Goal: Task Accomplishment & Management: Use online tool/utility

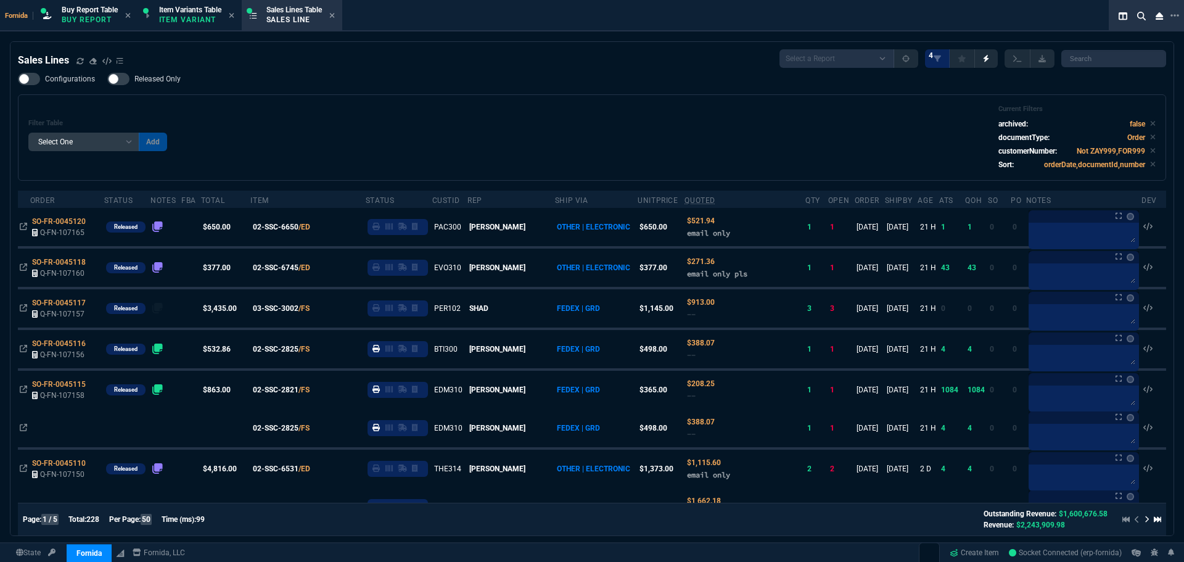
select select "1: BROV"
select select
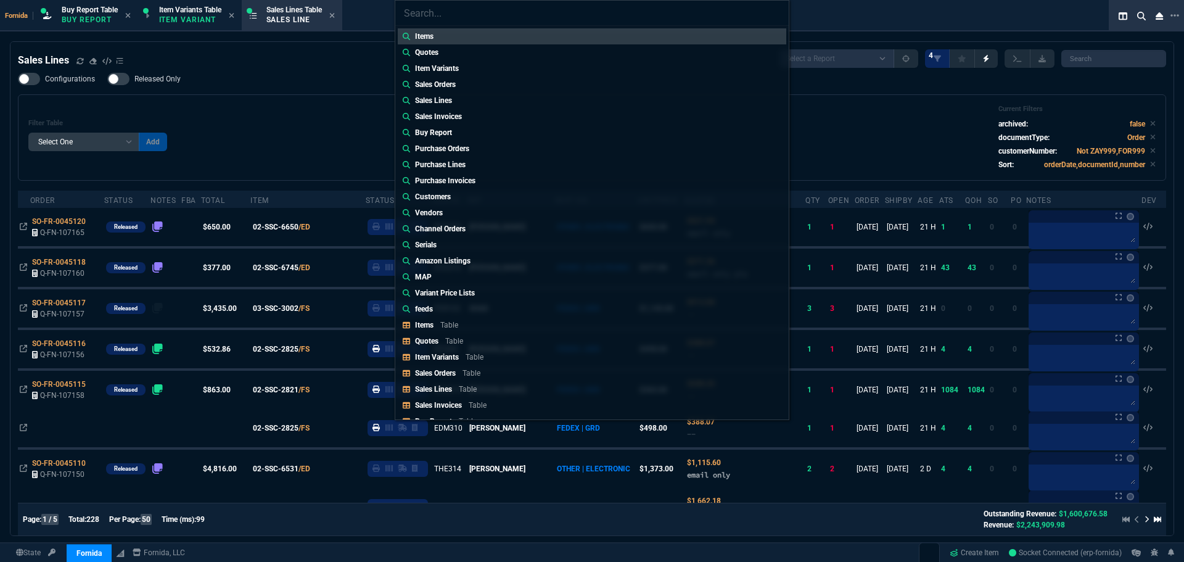
type input "Quotes: Q-FN-105489"
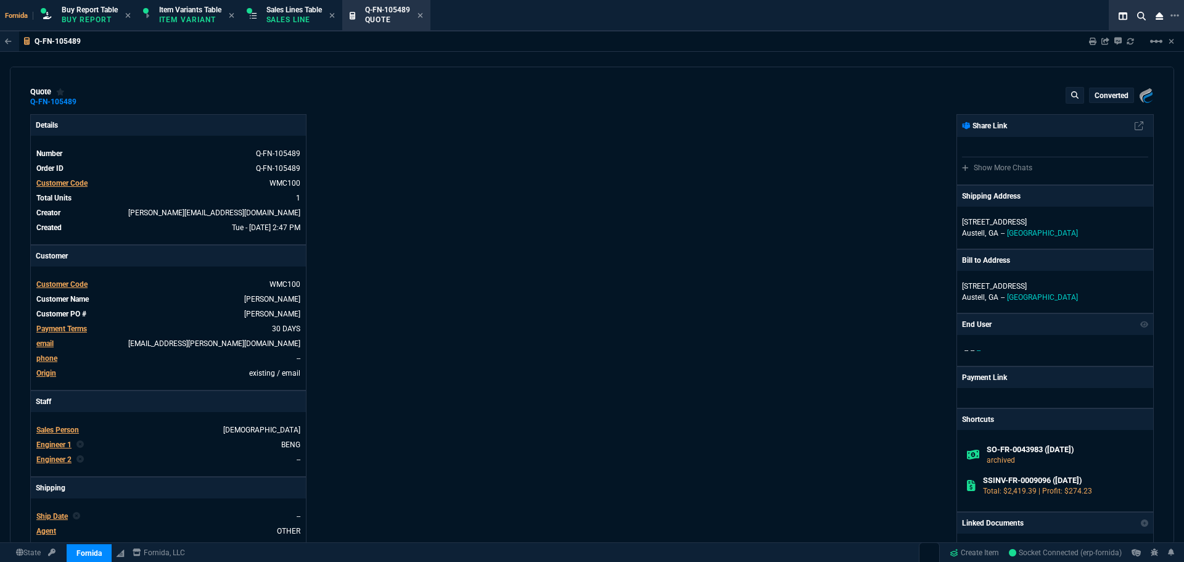
type input "2235"
type input "17"
type input "376"
type input "0"
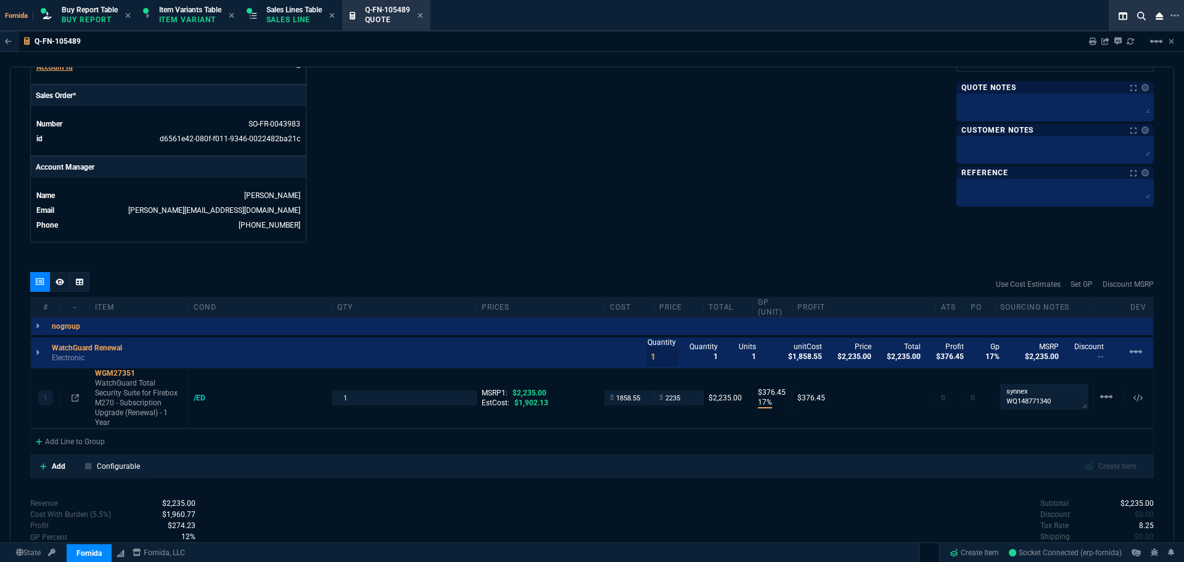
scroll to position [555, 0]
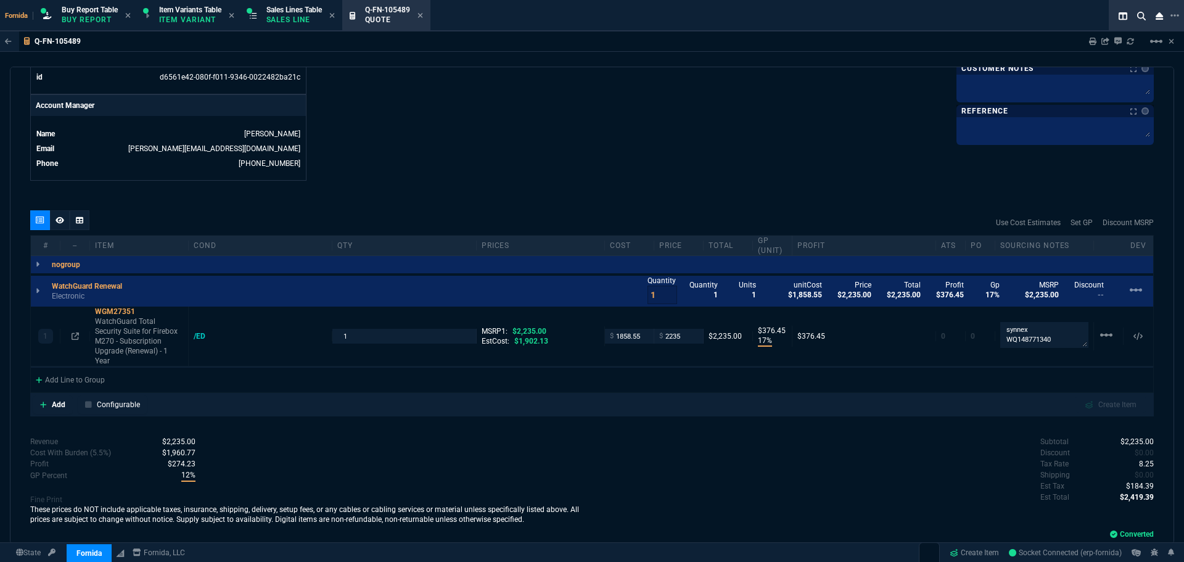
click at [560, 239] on div "# -- Item cond qty prices cost price Total GP (unit) Profit ATS PO Sourcing Not…" at bounding box center [592, 246] width 1123 height 20
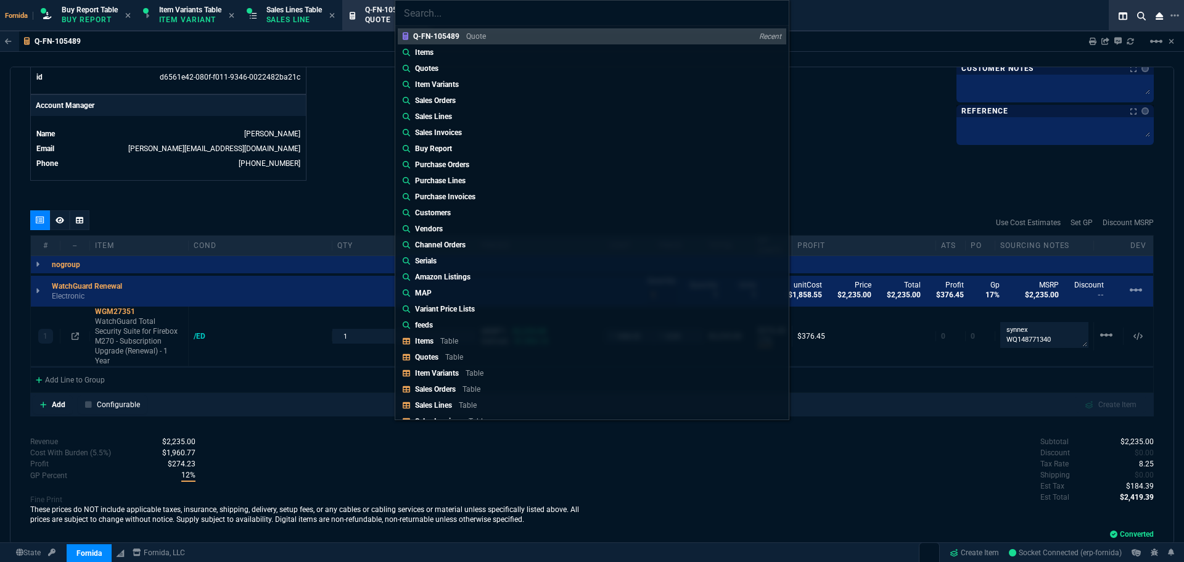
type input "Quotes: Q-FN-105487"
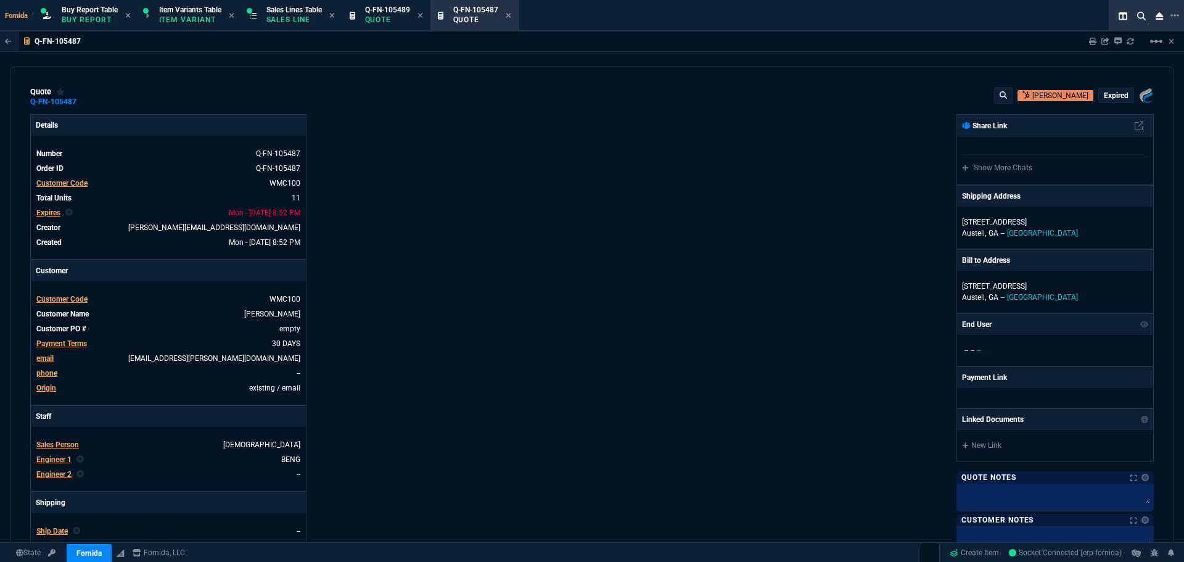
type input "25"
type input "621"
type input "13"
type input "114"
type input "11"
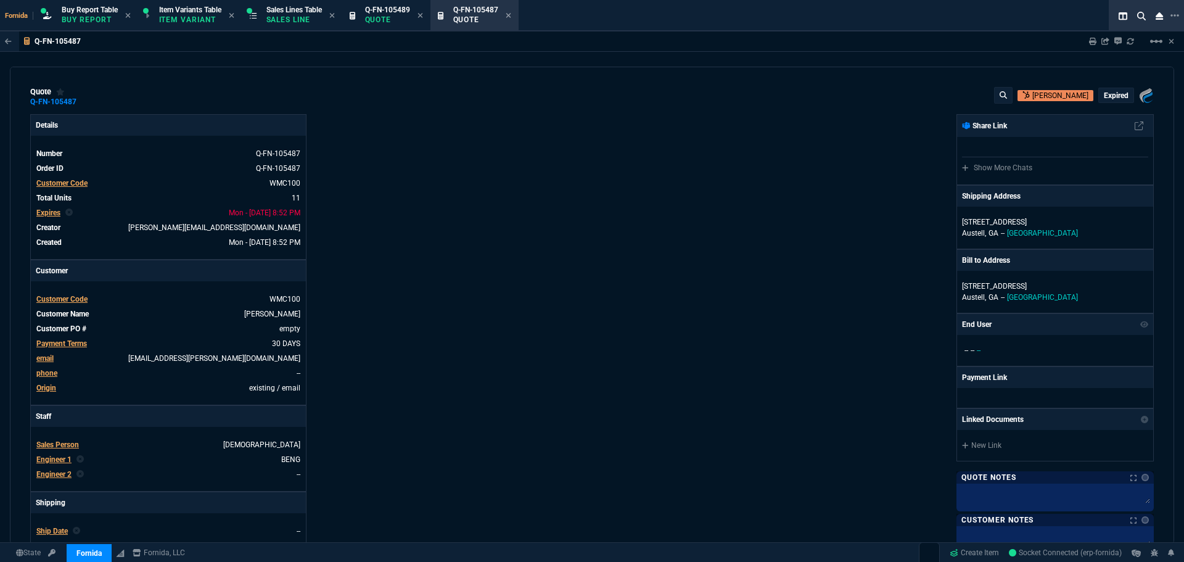
type input "31"
type input "32"
type input "88"
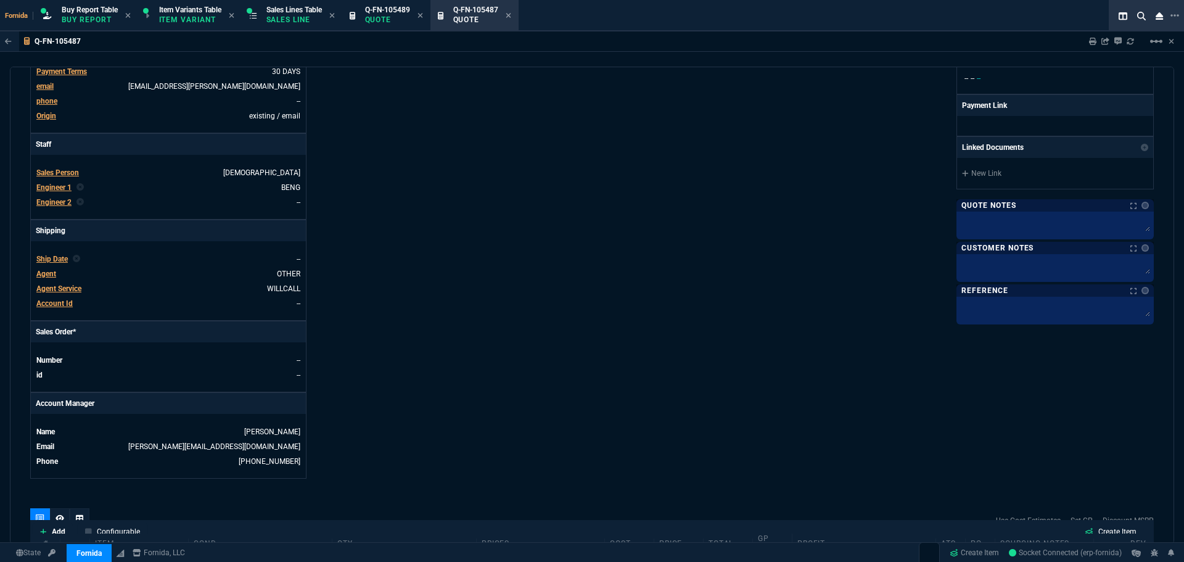
type input "23"
type input "89600"
type input "27600"
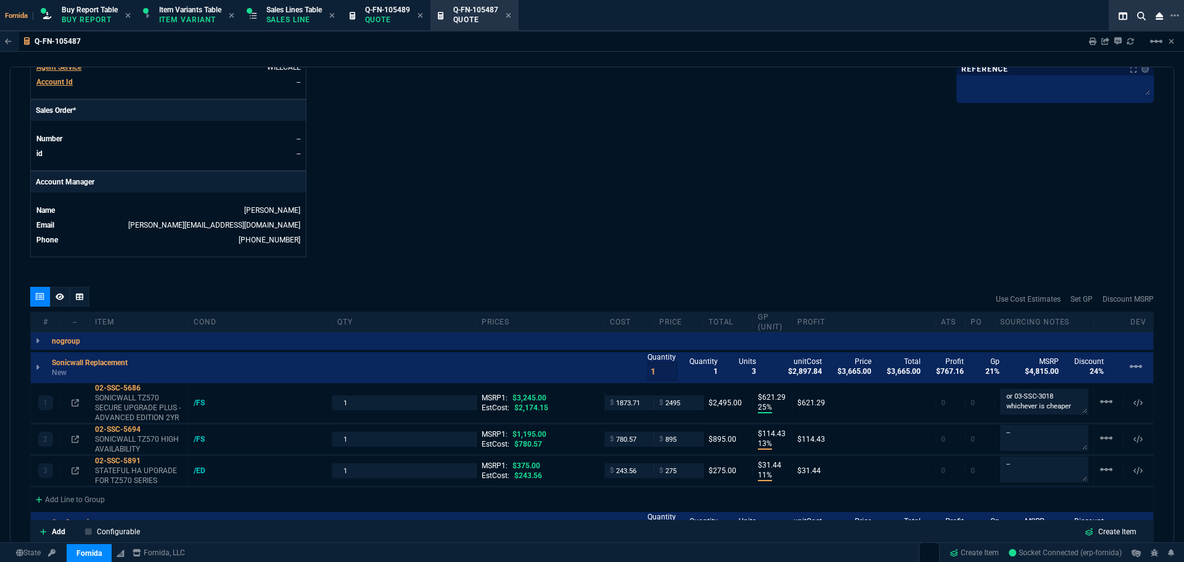
type input "1195"
type input "375"
type input "25"
type input "27"
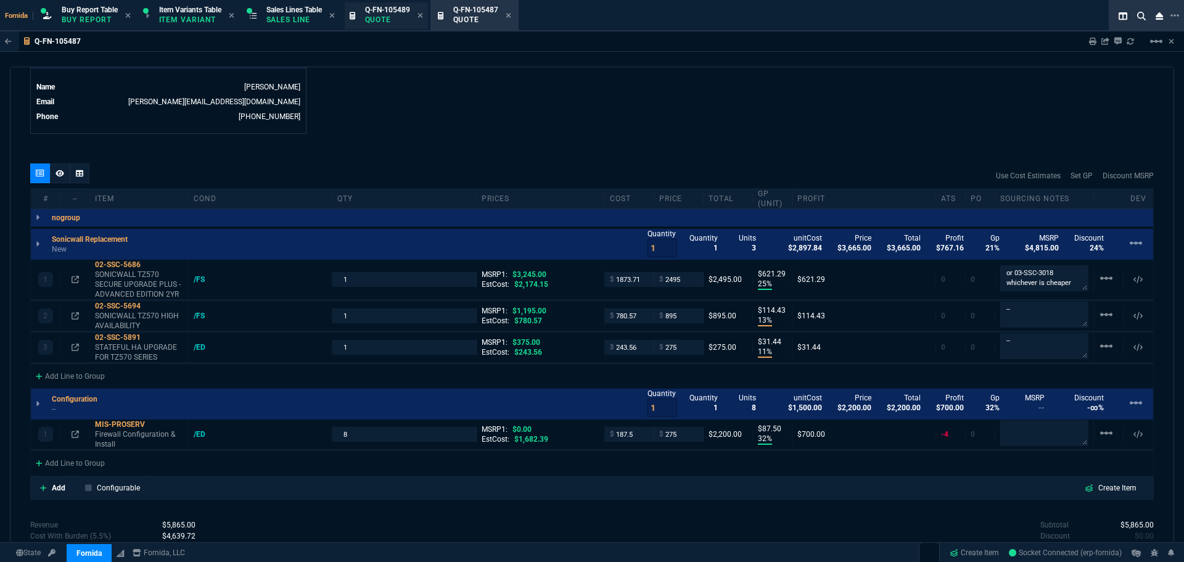
click at [385, 19] on p "Quote" at bounding box center [387, 20] width 45 height 10
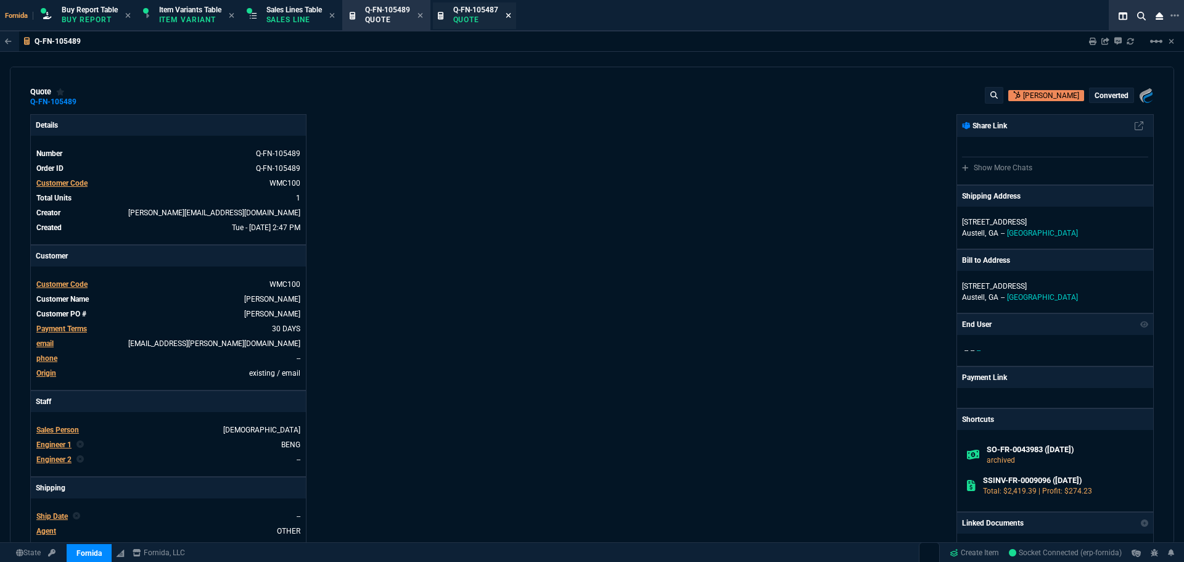
type input "17"
type input "376"
type input "0"
click at [511, 14] on icon at bounding box center [508, 15] width 5 height 5
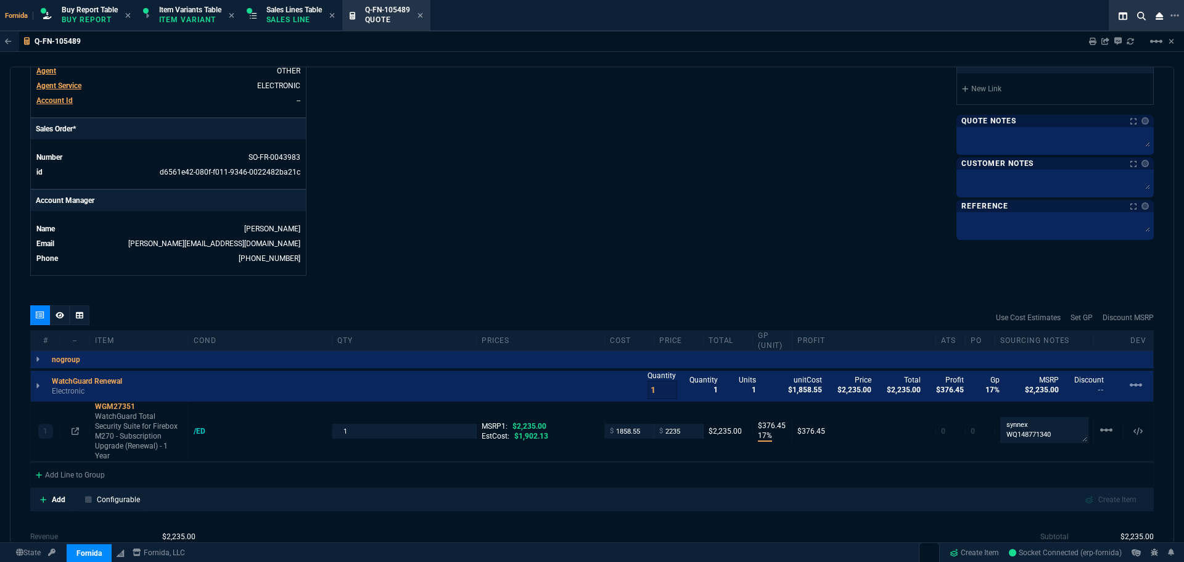
scroll to position [574, 0]
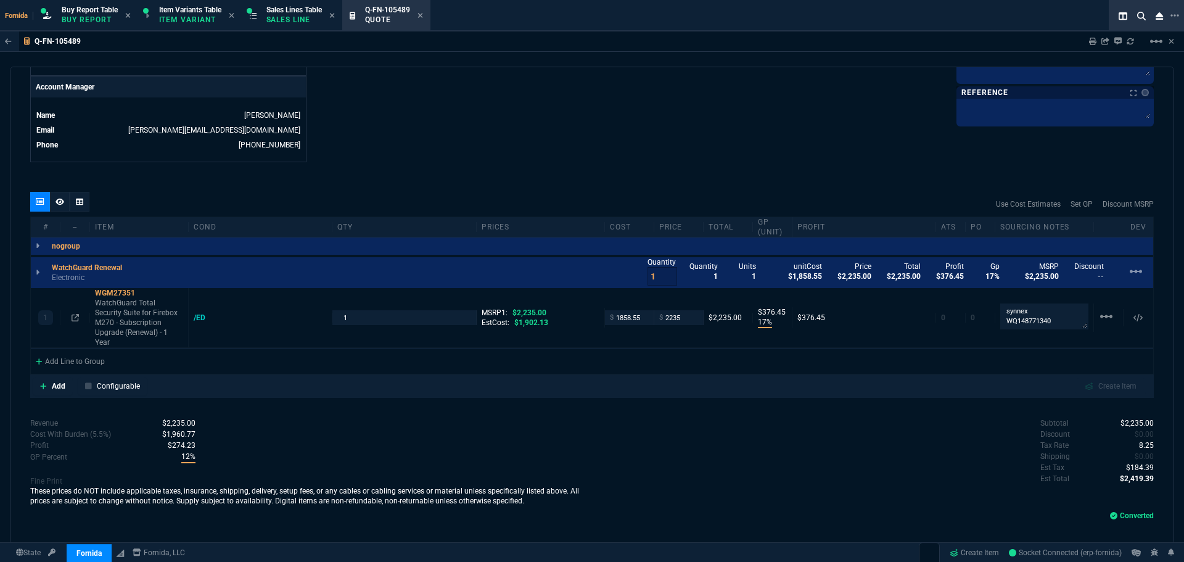
drag, startPoint x: 303, startPoint y: 17, endPoint x: 397, endPoint y: 23, distance: 94.0
click at [304, 16] on p "Sales Line" at bounding box center [294, 20] width 56 height 10
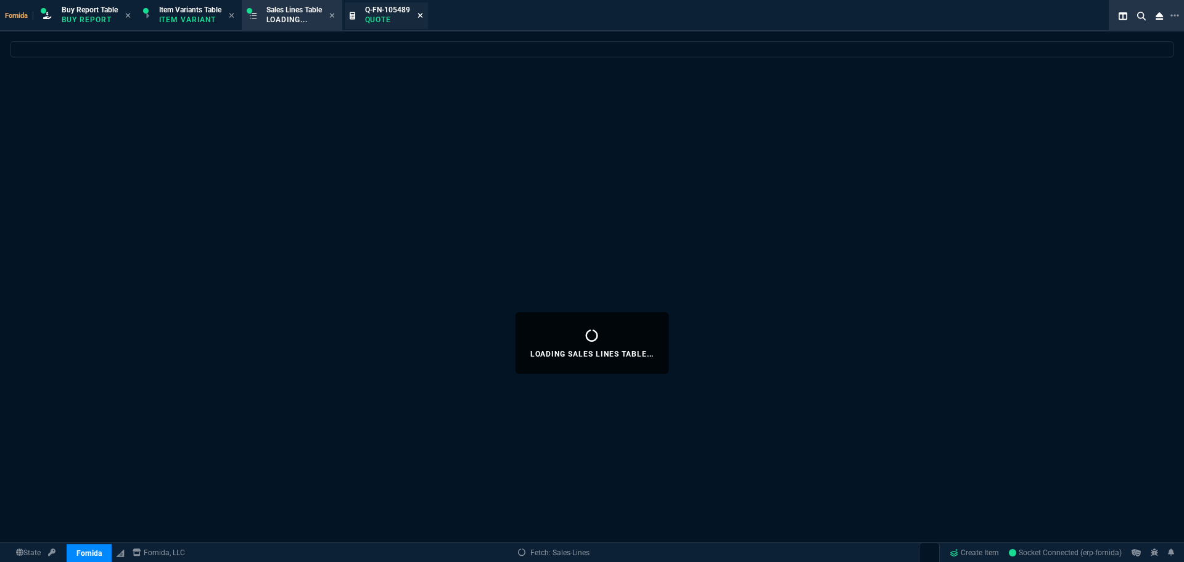
click at [422, 16] on icon at bounding box center [420, 15] width 5 height 5
select select
